Goal: Information Seeking & Learning: Learn about a topic

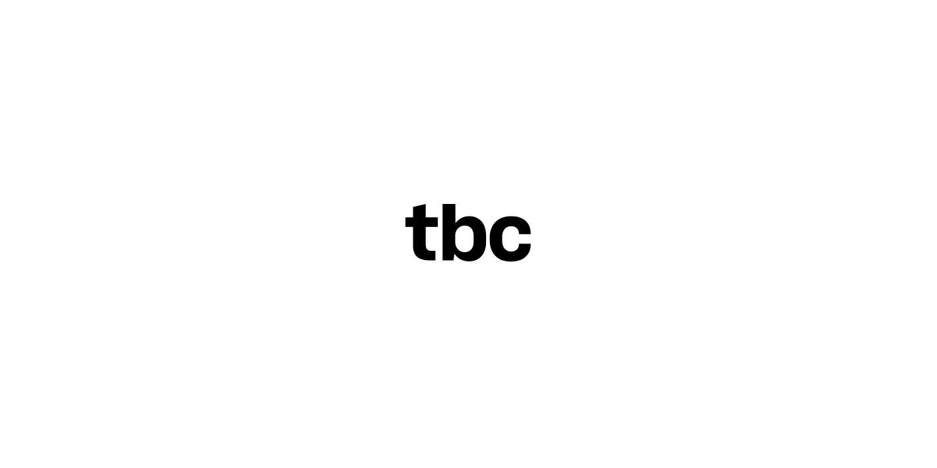
click at [354, 259] on div at bounding box center [468, 234] width 937 height 468
click at [465, 233] on icon at bounding box center [469, 233] width 127 height 59
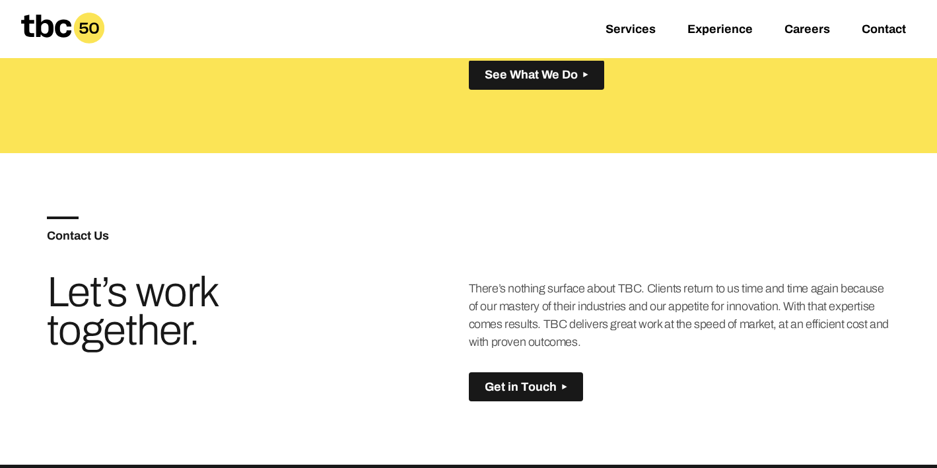
scroll to position [693, 0]
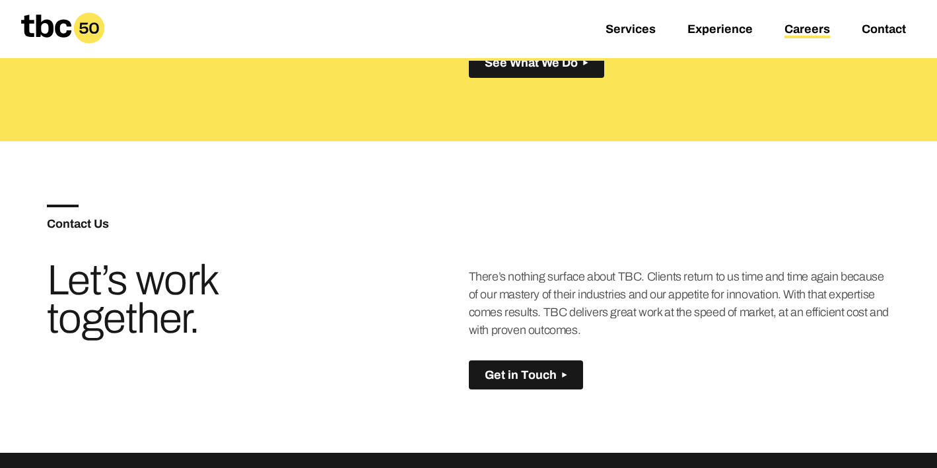
click at [799, 30] on link "Careers" at bounding box center [808, 30] width 46 height 16
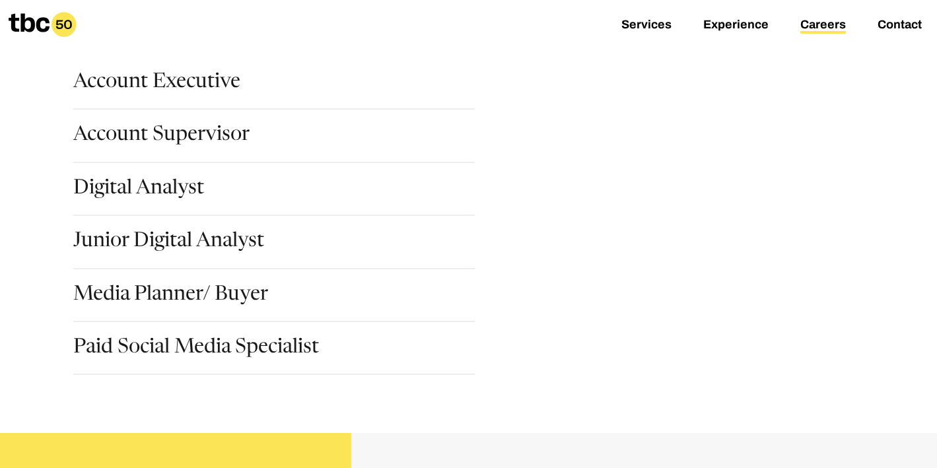
scroll to position [196, 0]
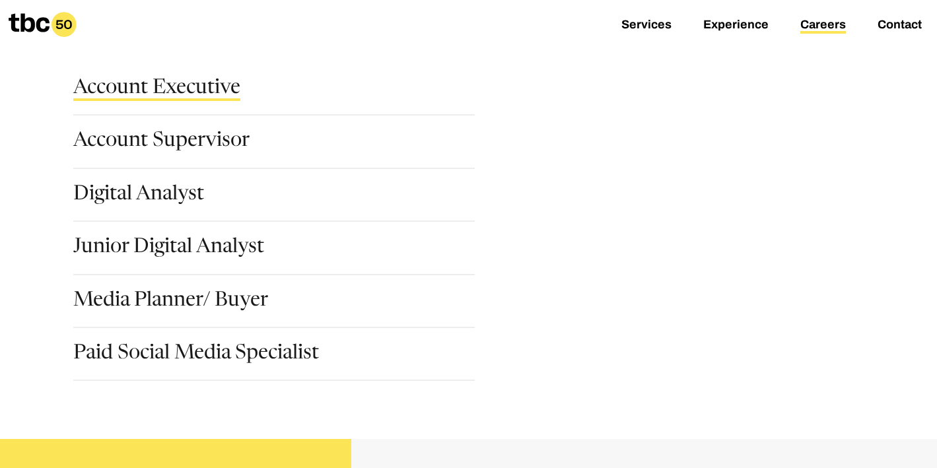
click at [195, 91] on link "Account Executive" at bounding box center [156, 90] width 167 height 22
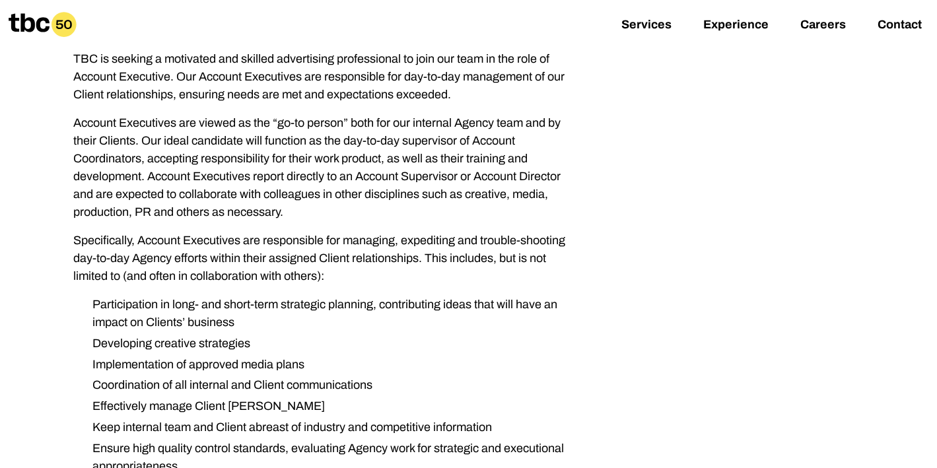
scroll to position [434, 0]
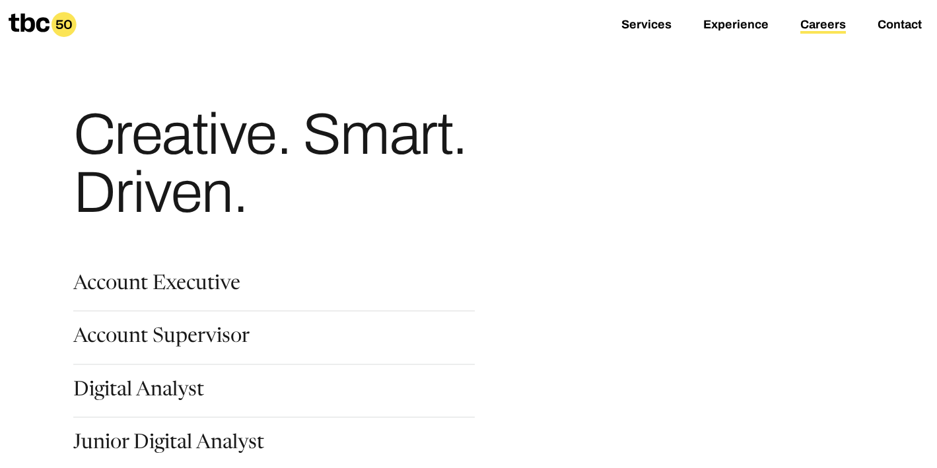
scroll to position [149, 0]
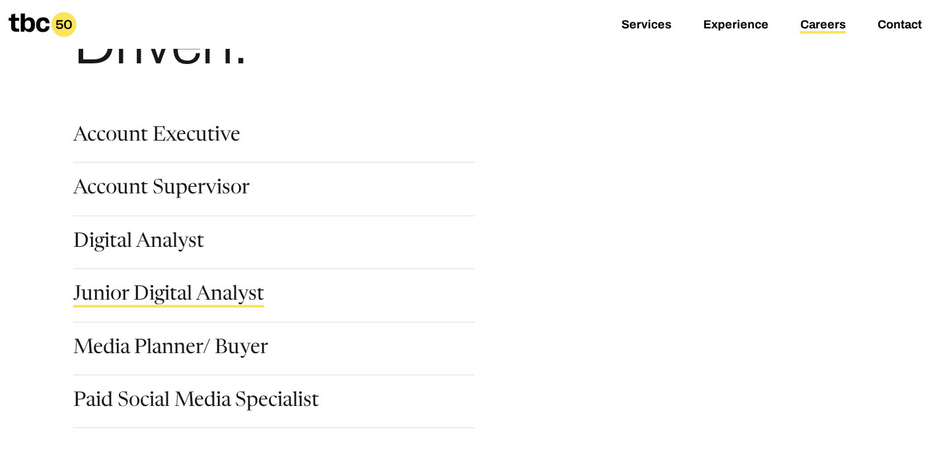
click at [182, 304] on link "Junior Digital Analyst" at bounding box center [168, 296] width 191 height 22
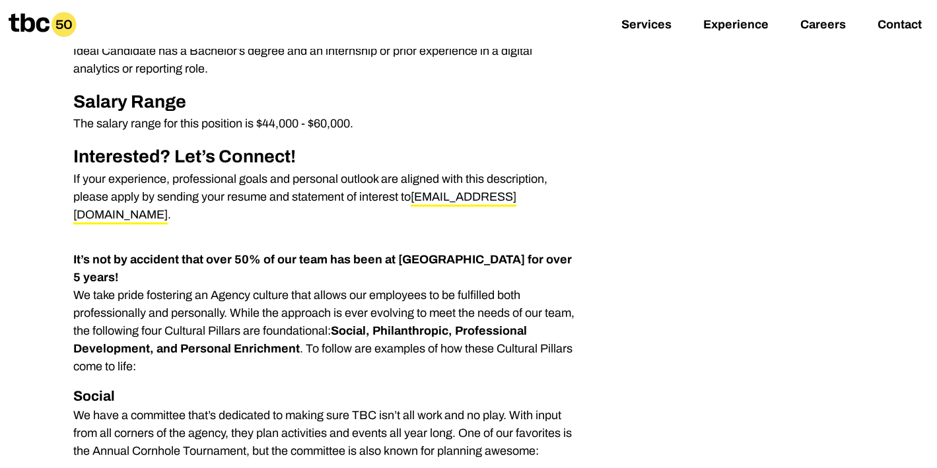
scroll to position [824, 0]
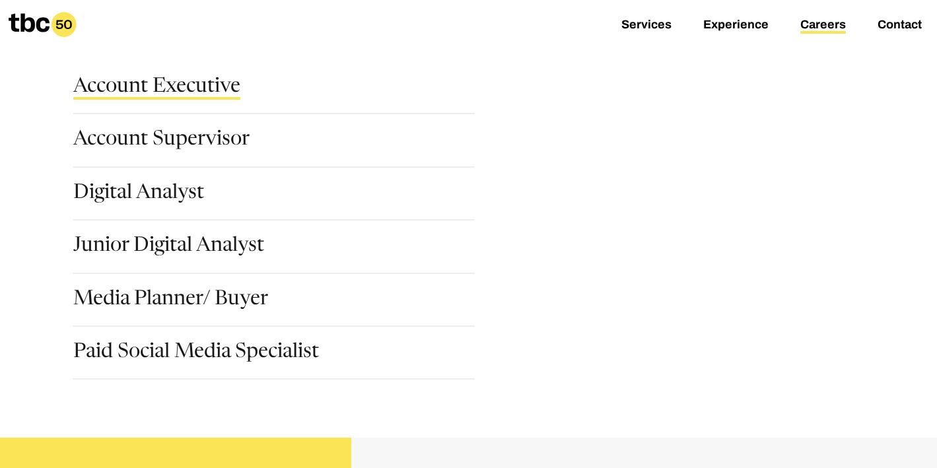
scroll to position [296, 0]
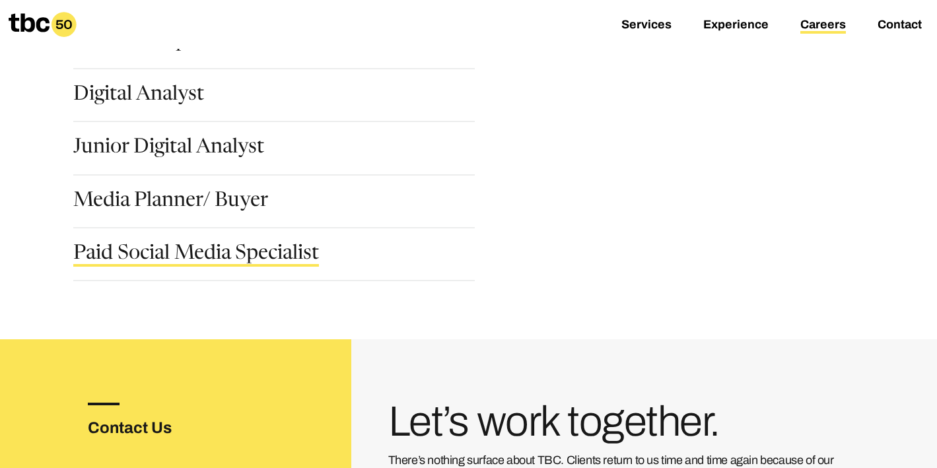
click at [161, 254] on link "Paid Social Media Specialist" at bounding box center [196, 255] width 246 height 22
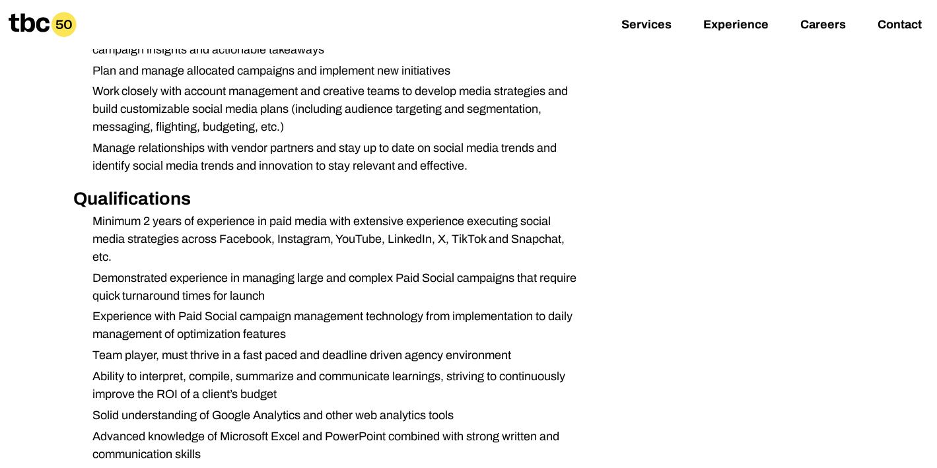
scroll to position [564, 0]
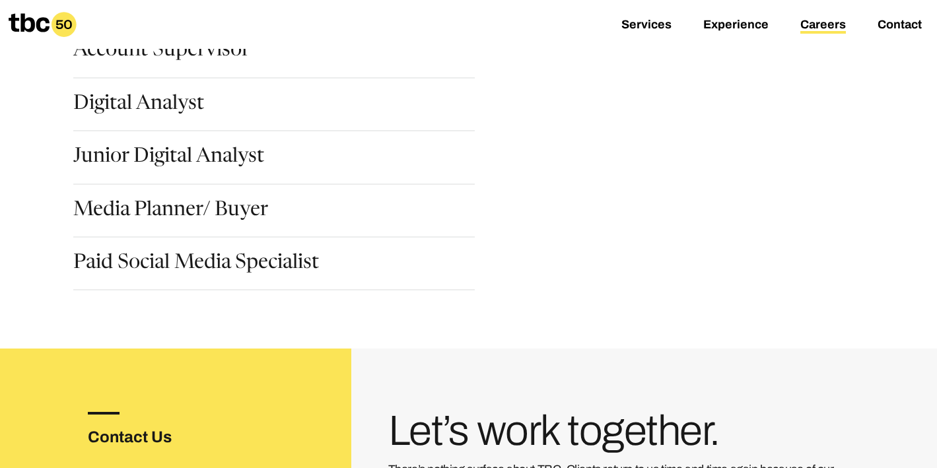
scroll to position [352, 0]
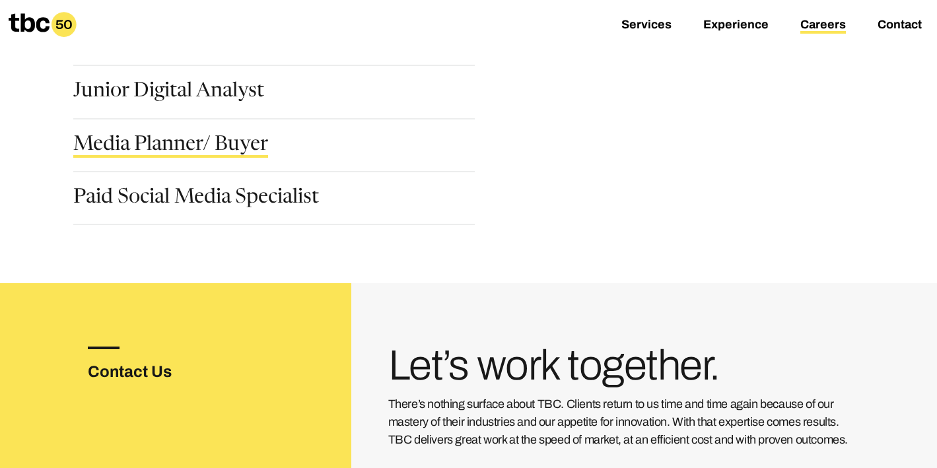
click at [161, 152] on link "Media Planner/ Buyer" at bounding box center [170, 146] width 195 height 22
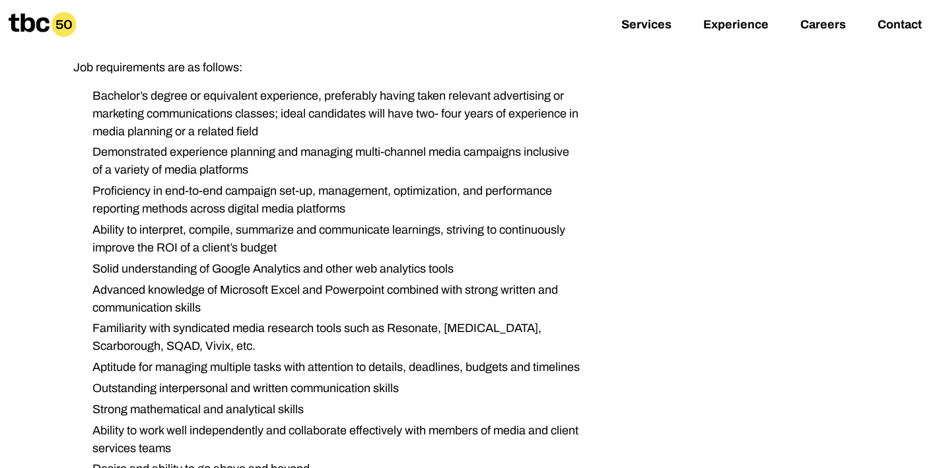
scroll to position [763, 0]
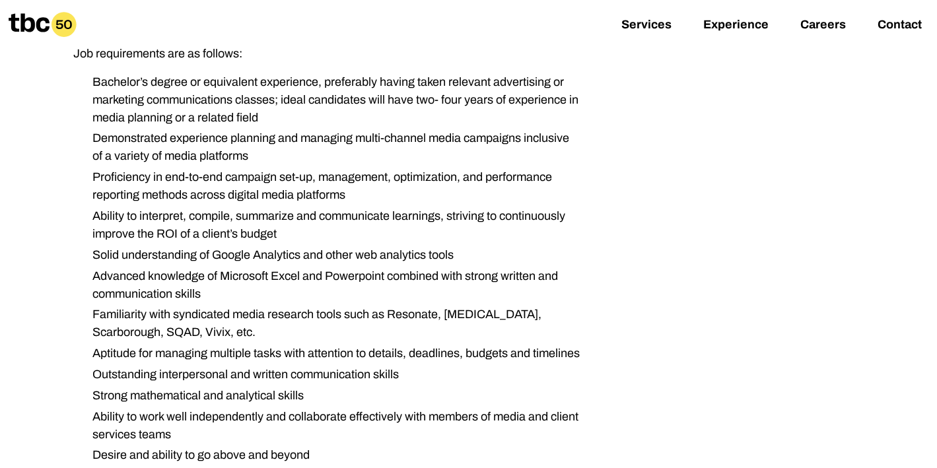
click at [166, 123] on li "Bachelor’s degree or equivalent experience, preferably having taken relevant ad…" at bounding box center [331, 100] width 499 height 54
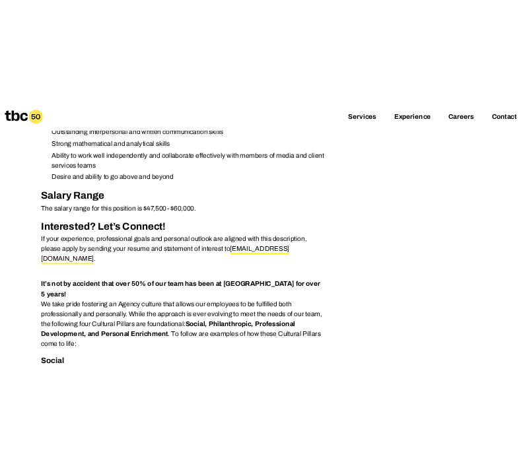
scroll to position [1091, 0]
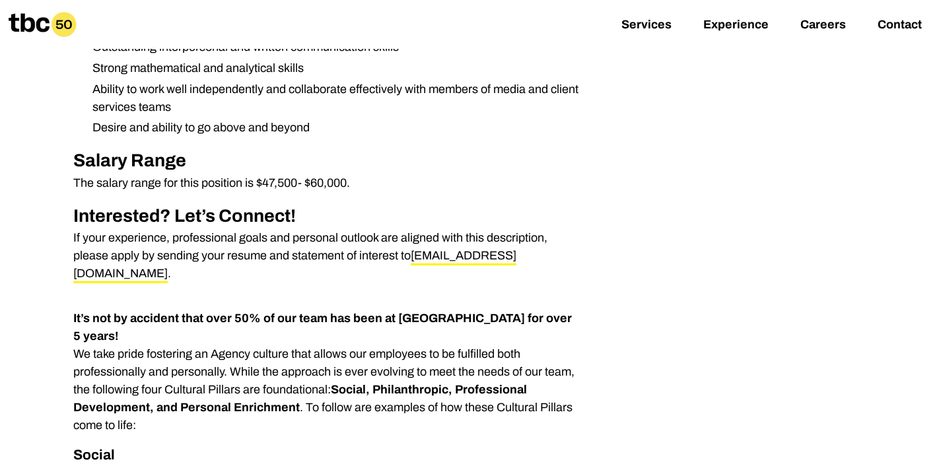
drag, startPoint x: 328, startPoint y: 252, endPoint x: 342, endPoint y: 268, distance: 21.5
click at [342, 268] on p "If your experience, professional goals and personal outlook are aligned with th…" at bounding box center [326, 256] width 507 height 54
drag, startPoint x: 342, startPoint y: 268, endPoint x: 324, endPoint y: 253, distance: 23.5
click at [324, 253] on p "If your experience, professional goals and personal outlook are aligned with th…" at bounding box center [326, 256] width 507 height 54
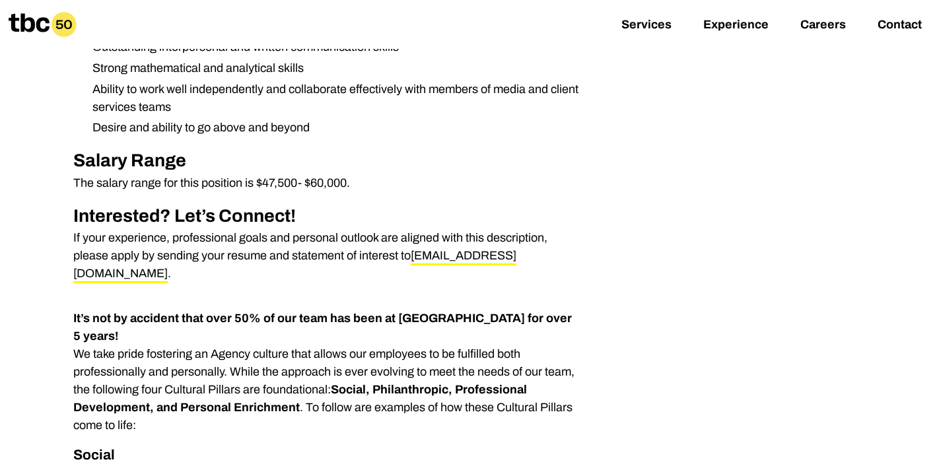
click at [324, 253] on p "If your experience, professional goals and personal outlook are aligned with th…" at bounding box center [326, 256] width 507 height 54
drag, startPoint x: 324, startPoint y: 253, endPoint x: 355, endPoint y: 273, distance: 36.8
click at [355, 273] on p "If your experience, professional goals and personal outlook are aligned with th…" at bounding box center [326, 256] width 507 height 54
drag, startPoint x: 519, startPoint y: 275, endPoint x: 416, endPoint y: 276, distance: 103.1
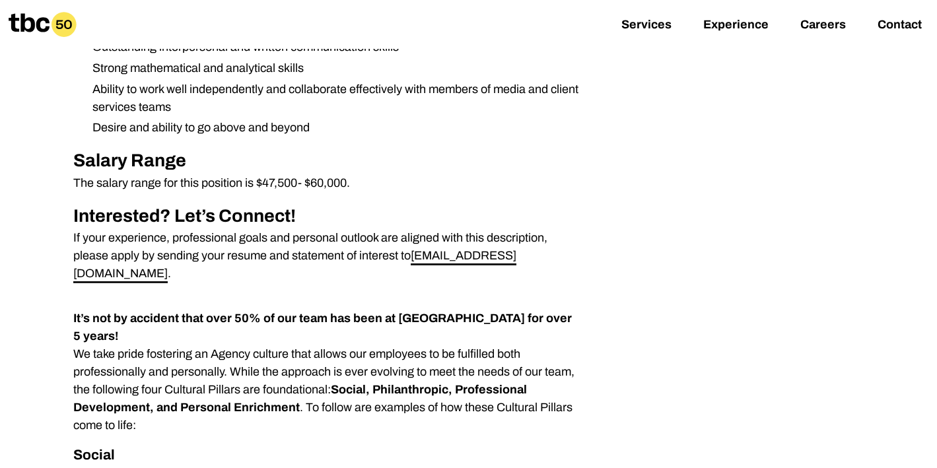
click at [416, 276] on p "If your experience, professional goals and personal outlook are aligned with th…" at bounding box center [326, 256] width 507 height 54
copy p "[EMAIL_ADDRESS][DOMAIN_NAME]"
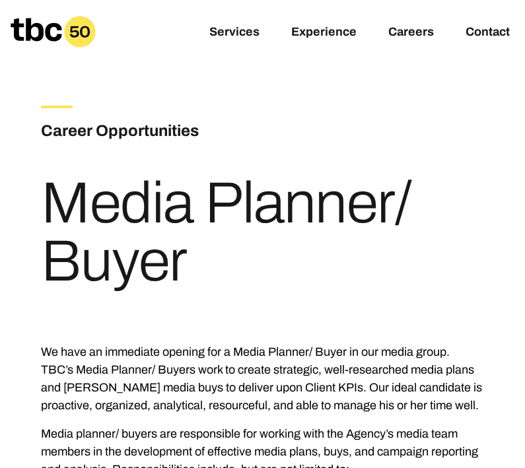
scroll to position [0, 0]
click at [59, 22] on icon at bounding box center [53, 32] width 85 height 32
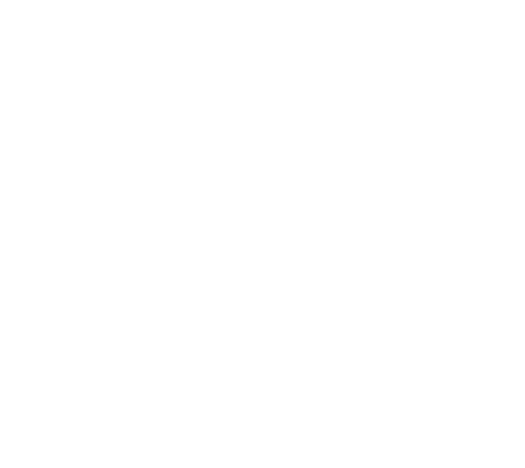
scroll to position [0, 153]
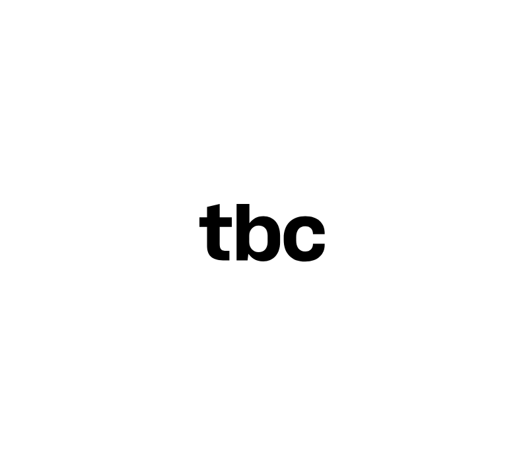
click at [166, 32] on div at bounding box center [262, 234] width 525 height 468
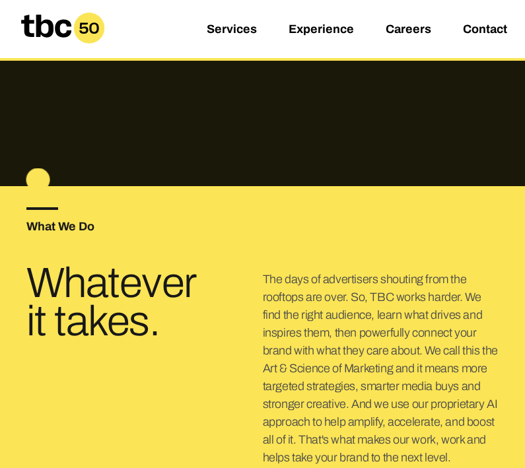
scroll to position [408, 0]
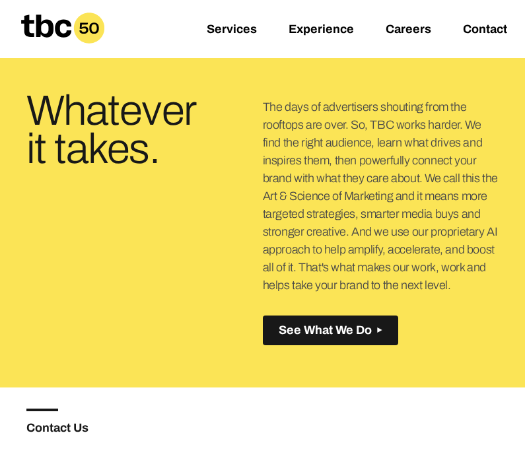
drag, startPoint x: 410, startPoint y: 34, endPoint x: 401, endPoint y: 44, distance: 13.1
click at [410, 34] on link "Careers" at bounding box center [409, 30] width 46 height 16
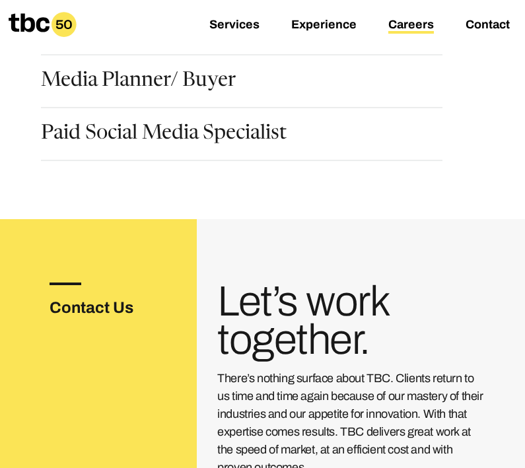
scroll to position [365, 0]
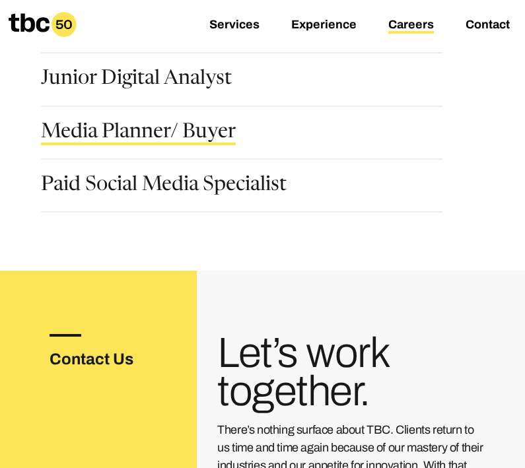
click at [168, 130] on link "Media Planner/ Buyer" at bounding box center [138, 134] width 195 height 22
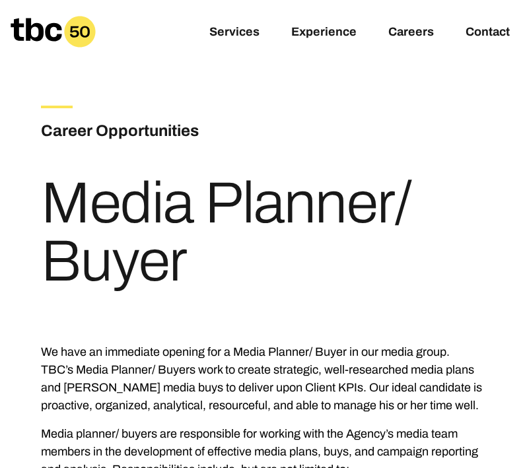
click at [223, 313] on div "Career Opportunities Media Planner/ Buyer" at bounding box center [262, 192] width 443 height 259
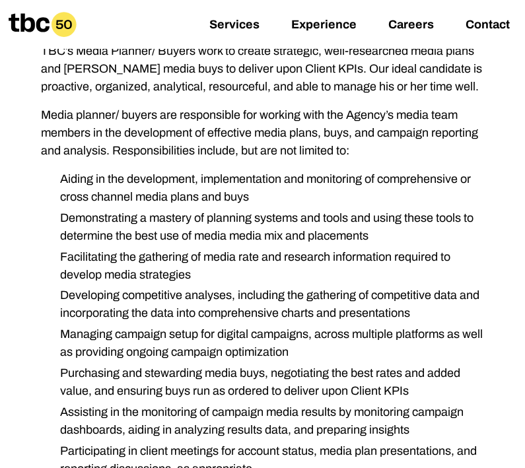
click at [223, 313] on li "Developing competitive analyses, including the gathering of competitive data an…" at bounding box center [267, 305] width 435 height 36
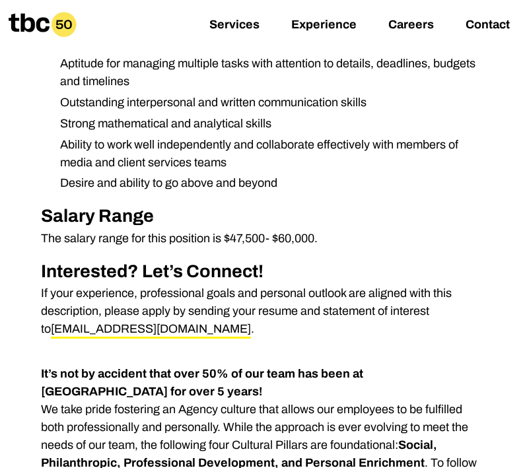
scroll to position [1060, 0]
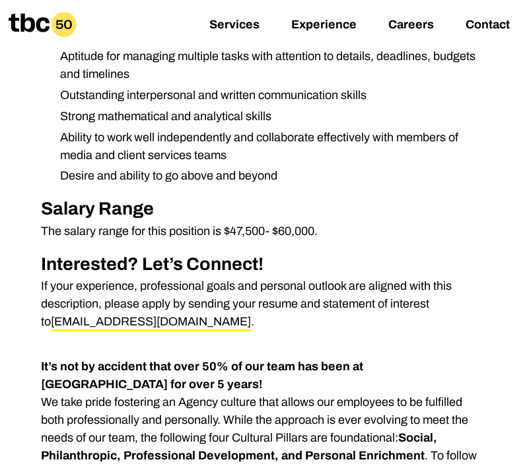
click at [231, 303] on p "If your experience, professional goals and personal outlook are aligned with th…" at bounding box center [262, 304] width 443 height 54
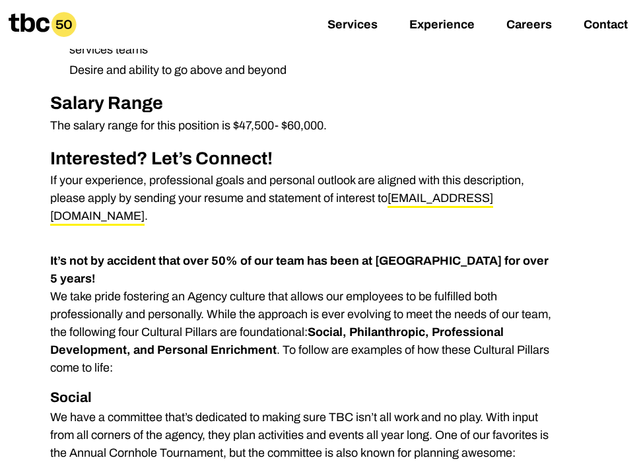
scroll to position [1297, 0]
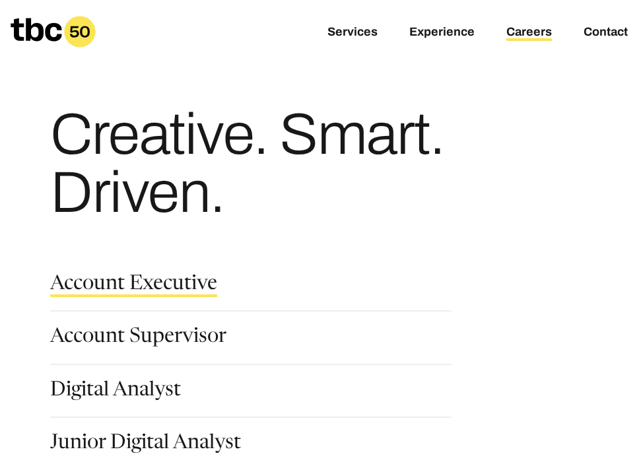
click at [114, 283] on link "Account Executive" at bounding box center [133, 286] width 167 height 22
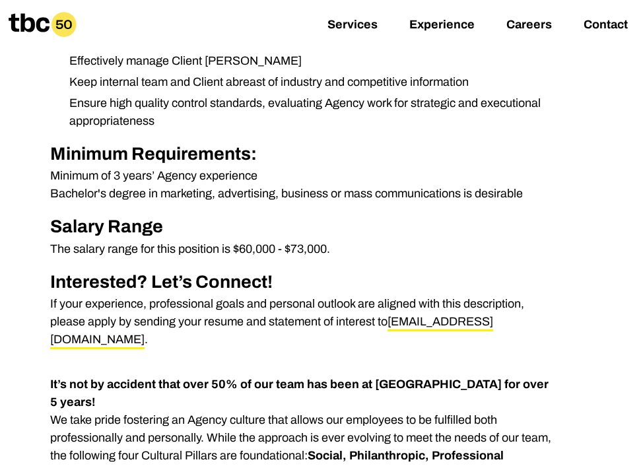
scroll to position [614, 0]
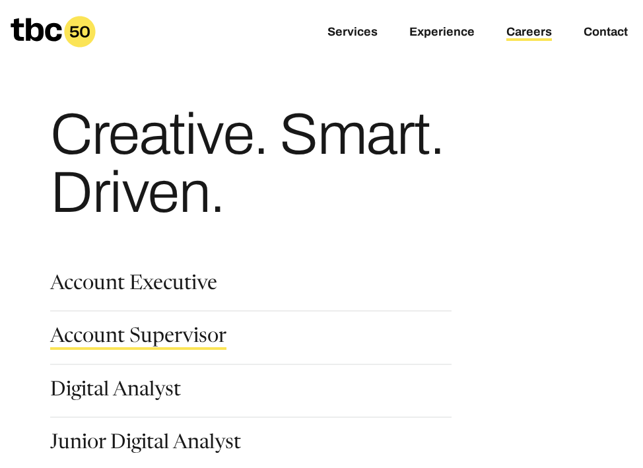
click at [170, 328] on link "Account Supervisor" at bounding box center [138, 339] width 176 height 22
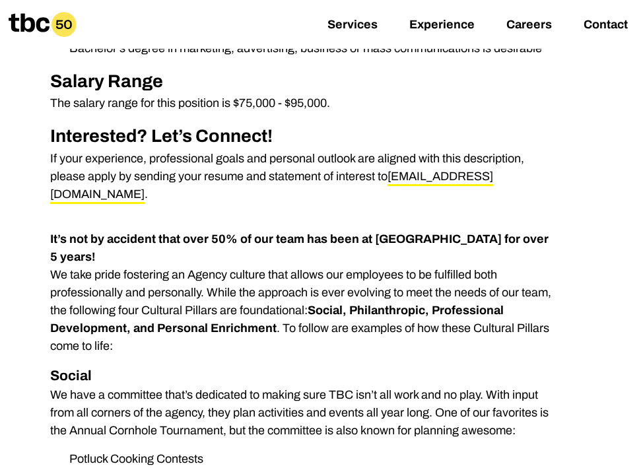
scroll to position [807, 0]
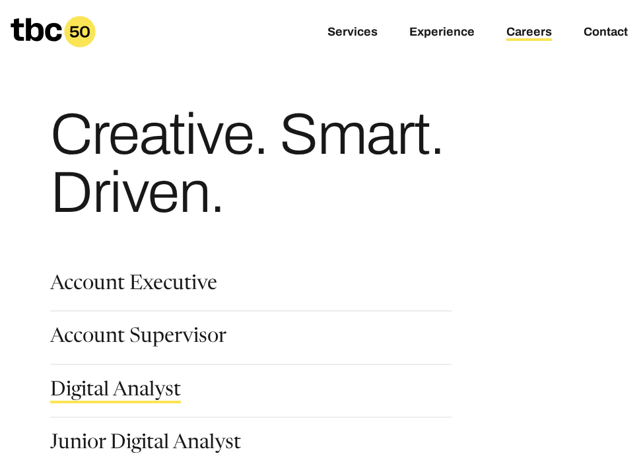
click at [118, 398] on link "Digital Analyst" at bounding box center [115, 392] width 131 height 22
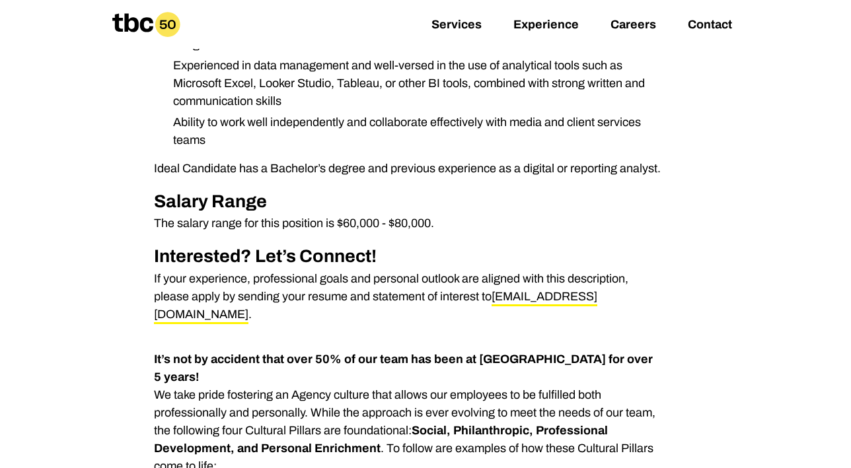
scroll to position [769, 0]
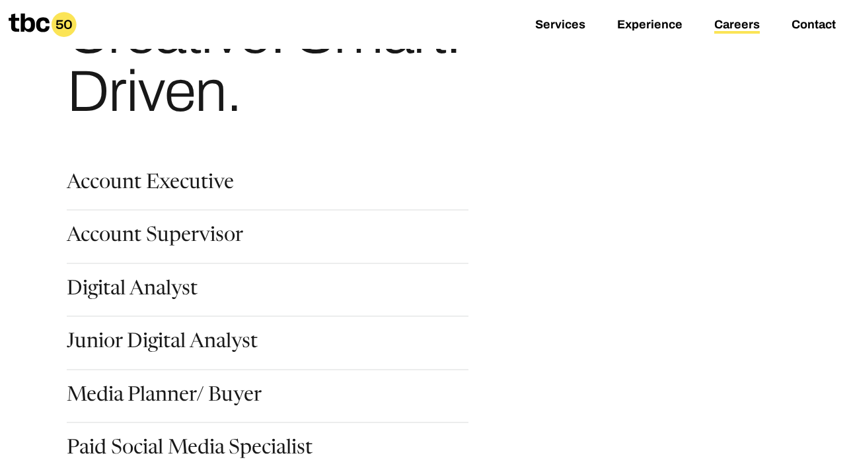
scroll to position [312, 0]
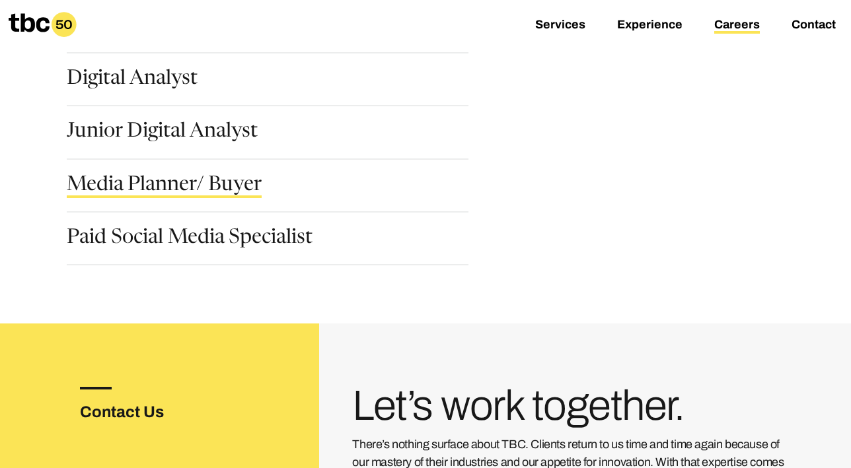
click at [199, 182] on link "Media Planner/ Buyer" at bounding box center [164, 187] width 195 height 22
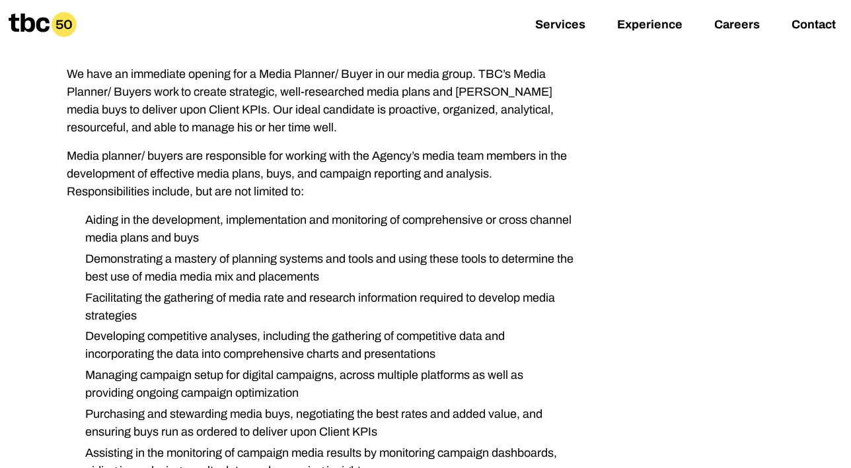
scroll to position [120, 0]
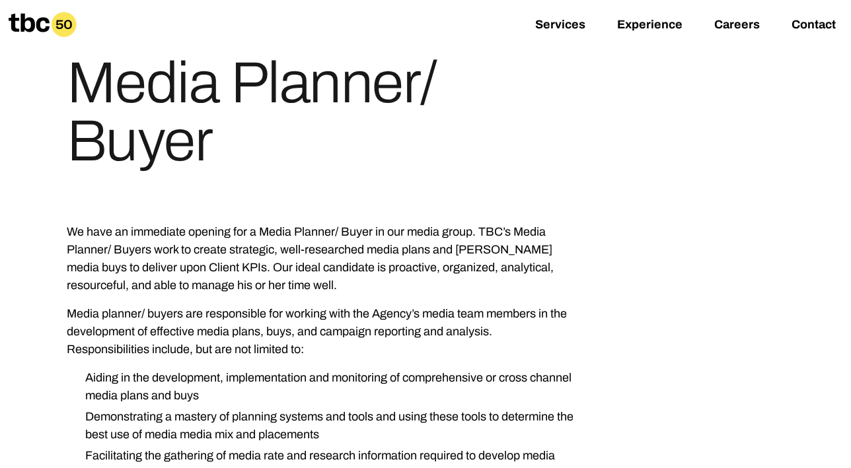
click at [549, 268] on p "We have an immediate opening for a Media Planner/ Buyer in our media group. TBC…" at bounding box center [320, 258] width 507 height 71
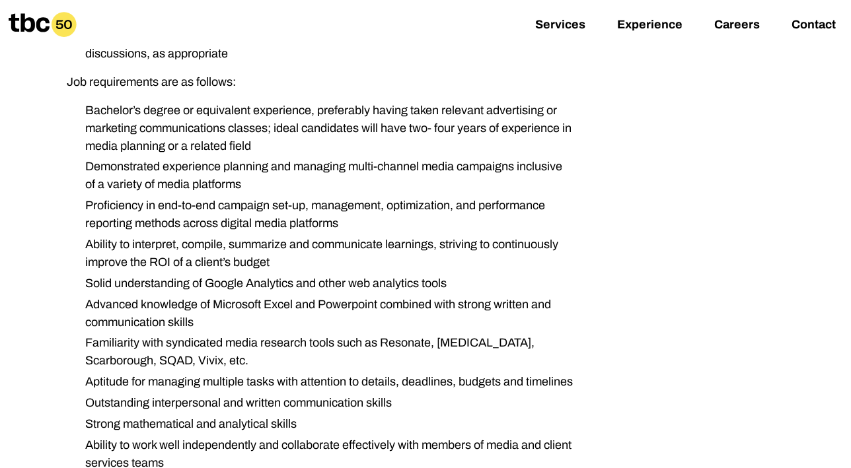
scroll to position [726, 0]
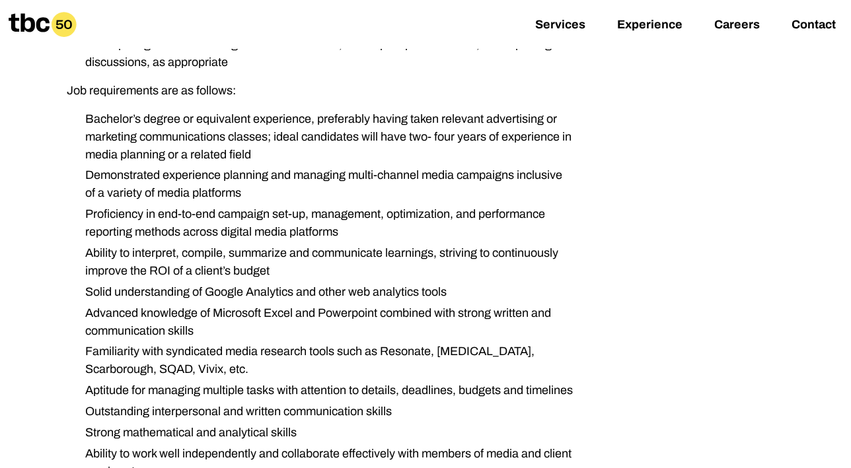
click at [476, 149] on li "Bachelor’s degree or equivalent experience, preferably having taken relevant ad…" at bounding box center [324, 137] width 499 height 54
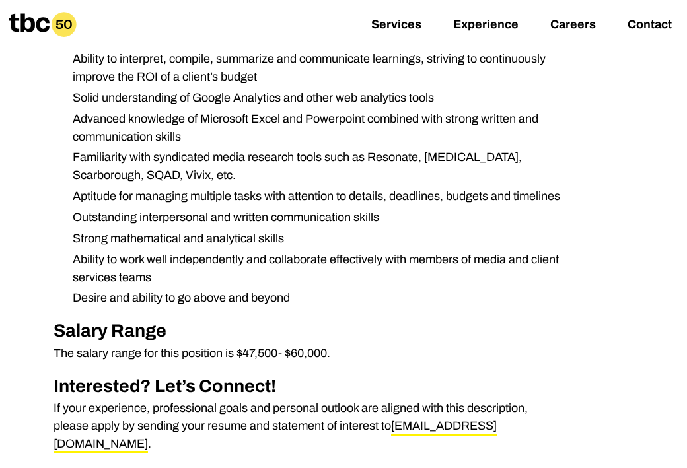
scroll to position [1158, 0]
